Goal: Browse casually

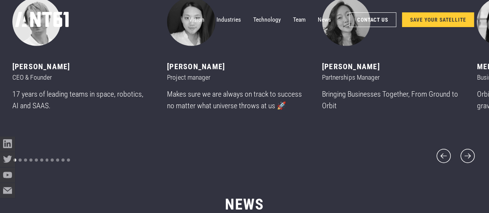
scroll to position [2570, 0]
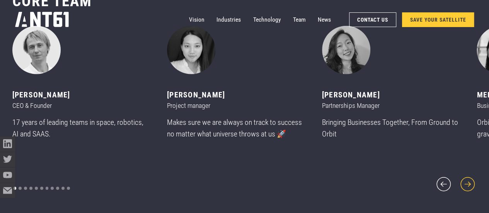
click at [474, 178] on icon "next slide" at bounding box center [467, 184] width 18 height 18
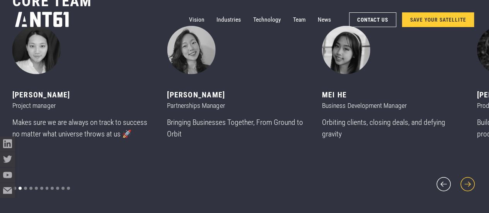
click at [474, 178] on icon "next slide" at bounding box center [467, 184] width 18 height 18
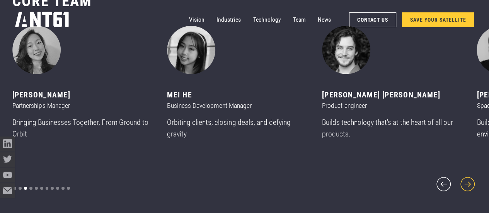
click at [474, 178] on icon "next slide" at bounding box center [467, 184] width 18 height 18
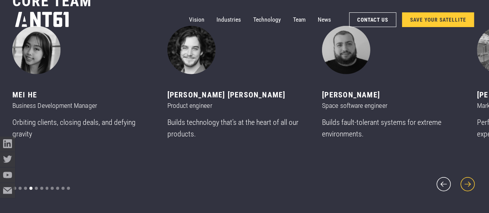
click at [474, 178] on icon "next slide" at bounding box center [467, 184] width 18 height 18
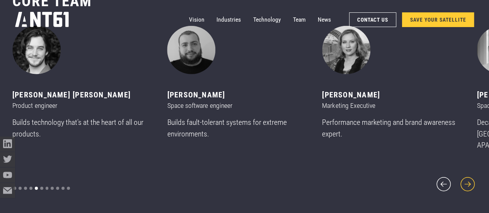
click at [474, 178] on icon "next slide" at bounding box center [467, 184] width 18 height 18
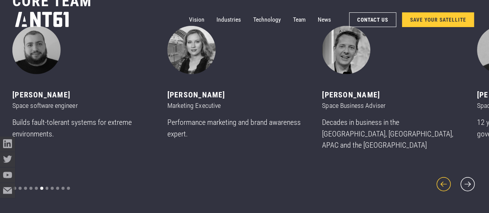
click at [448, 184] on icon "previous slide" at bounding box center [443, 184] width 18 height 18
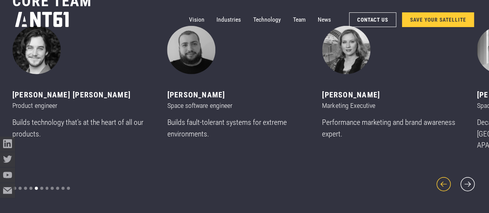
click at [448, 184] on icon "previous slide" at bounding box center [443, 184] width 18 height 18
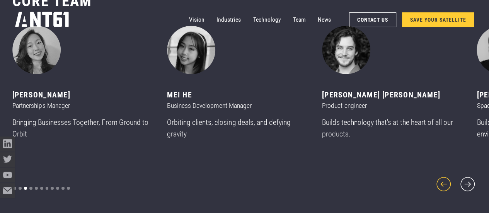
click at [448, 184] on icon "previous slide" at bounding box center [443, 184] width 18 height 18
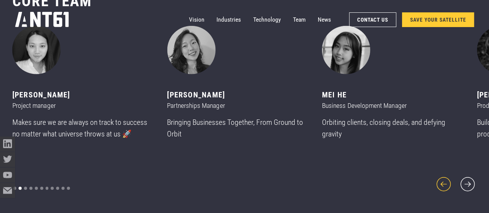
click at [448, 184] on icon "previous slide" at bounding box center [443, 184] width 18 height 18
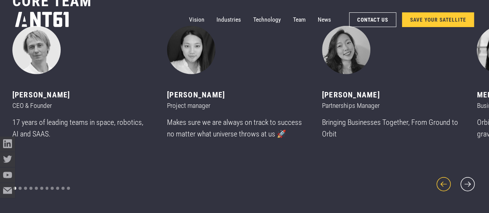
click at [448, 184] on icon "previous slide" at bounding box center [443, 184] width 18 height 18
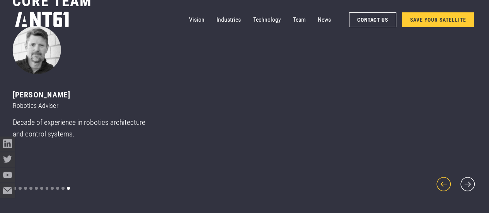
click at [448, 184] on icon "previous slide" at bounding box center [443, 184] width 18 height 18
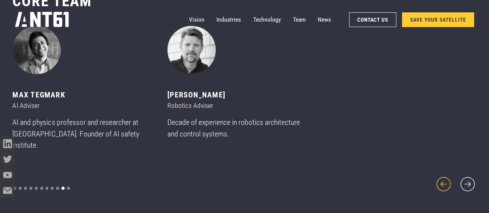
click at [448, 184] on icon "previous slide" at bounding box center [443, 184] width 18 height 18
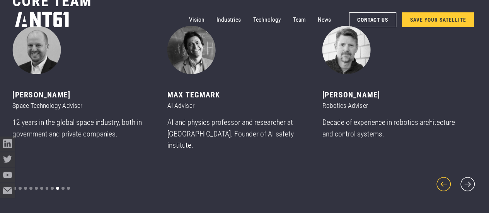
click at [448, 184] on icon "previous slide" at bounding box center [443, 184] width 18 height 18
